Goal: Communication & Community: Answer question/provide support

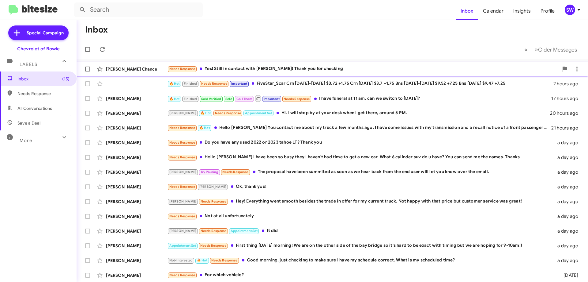
drag, startPoint x: 290, startPoint y: 70, endPoint x: 292, endPoint y: 66, distance: 4.3
click at [291, 68] on div "Needs Response Yes! Still in contact with patty! Thank you for checking" at bounding box center [363, 68] width 392 height 7
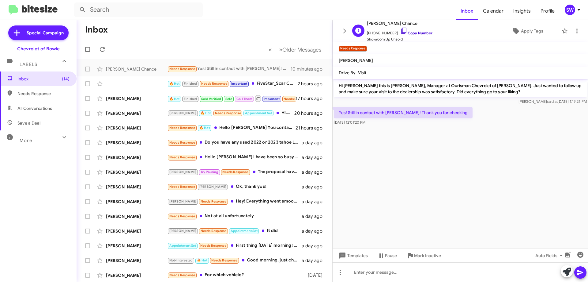
click at [400, 29] on icon at bounding box center [403, 30] width 7 height 7
